Goal: Transaction & Acquisition: Purchase product/service

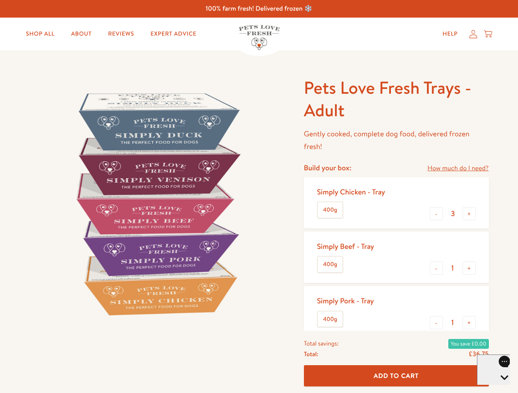
click at [259, 197] on img at bounding box center [157, 204] width 254 height 254
click at [457, 168] on link "How much do I need?" at bounding box center [457, 168] width 61 height 11
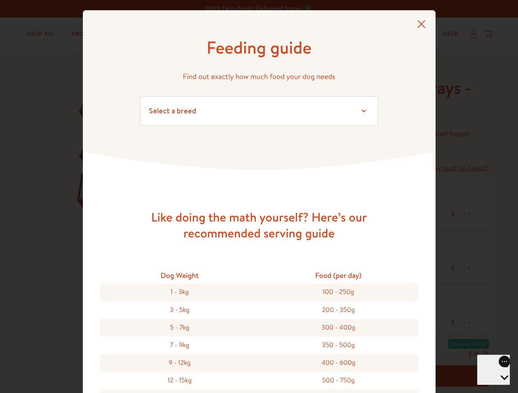
click at [436, 214] on div "Feeding guide Find out exactly how much food your dog needs Select a breed Affe…" at bounding box center [259, 196] width 518 height 393
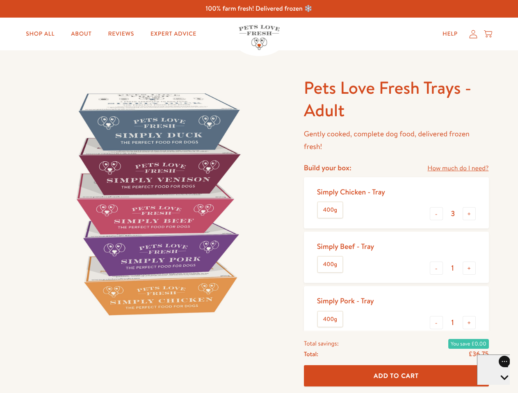
click at [469, 214] on button "+" at bounding box center [468, 213] width 13 height 13
type input "4"
click at [436, 268] on button "-" at bounding box center [435, 268] width 13 height 13
click at [469, 268] on button "+" at bounding box center [468, 268] width 13 height 13
type input "1"
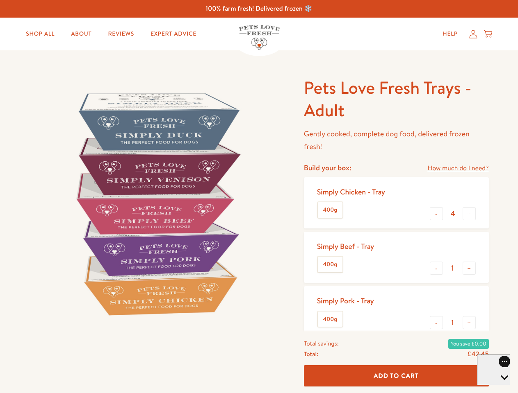
click at [436, 323] on button "-" at bounding box center [435, 322] width 13 height 13
click at [469, 323] on button "+" at bounding box center [468, 322] width 13 height 13
type input "1"
click at [396, 376] on span "Add To Cart" at bounding box center [395, 376] width 45 height 9
click at [500, 388] on icon "Open gorgias live chat" at bounding box center [504, 392] width 8 height 8
